Goal: Information Seeking & Learning: Learn about a topic

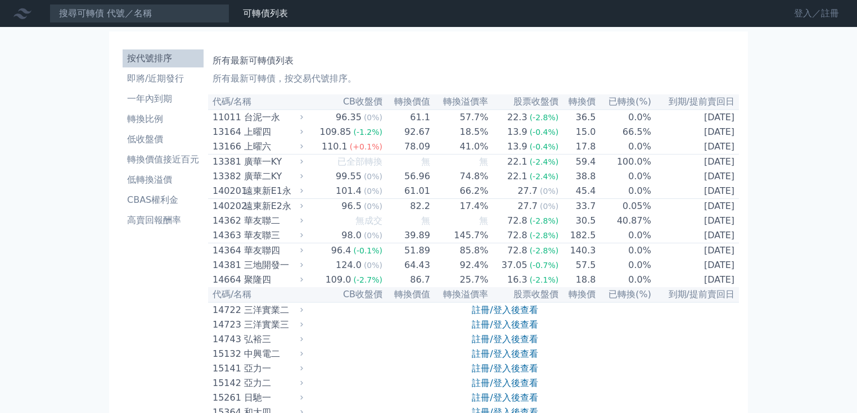
click at [805, 10] on link "登入／註冊" at bounding box center [816, 13] width 63 height 18
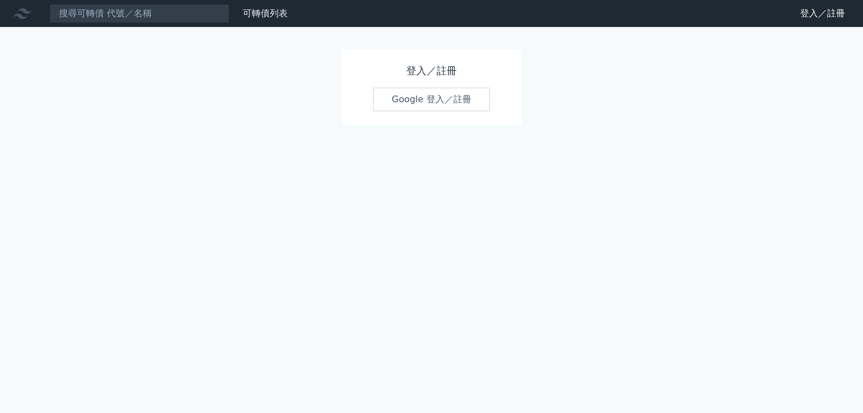
click at [450, 101] on link "Google 登入／註冊" at bounding box center [431, 100] width 117 height 24
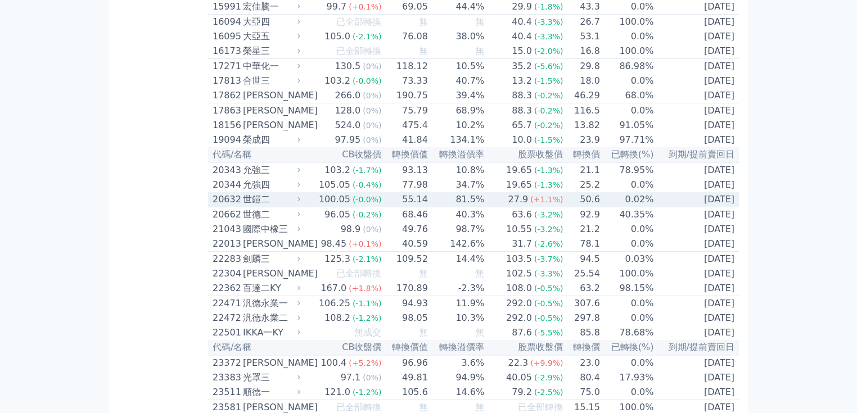
scroll to position [540, 0]
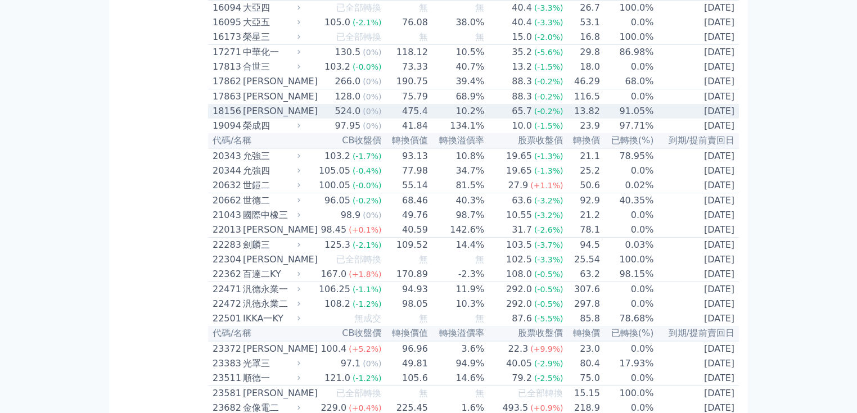
click at [425, 119] on td "475.4" at bounding box center [405, 111] width 46 height 15
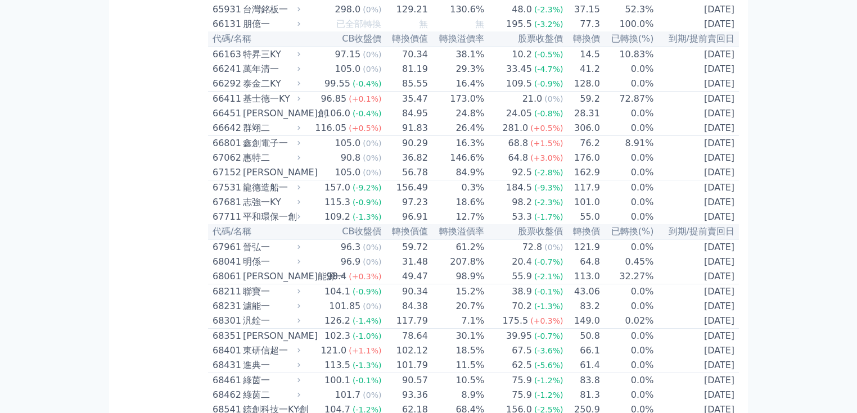
scroll to position [5396, 0]
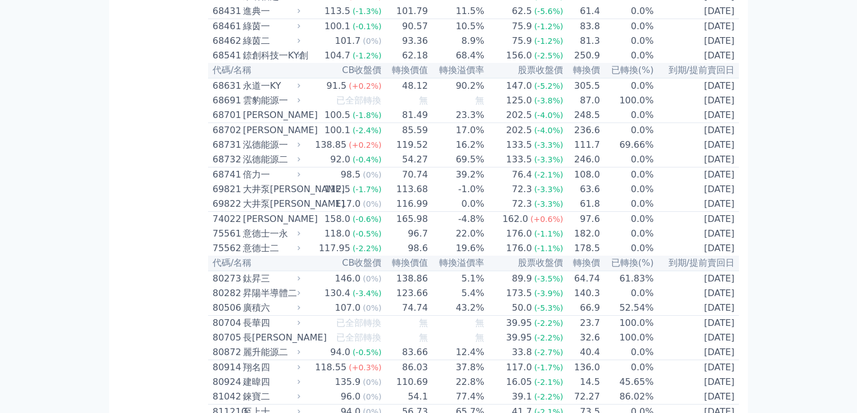
scroll to position [6205, 0]
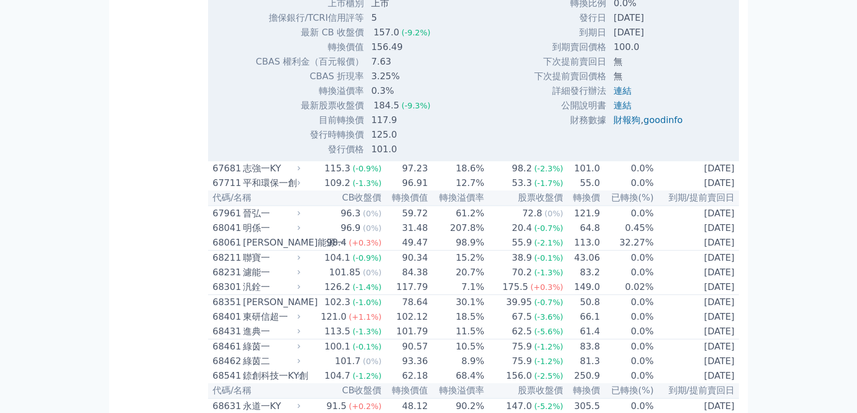
scroll to position [6340, 0]
